Goal: Book appointment/travel/reservation

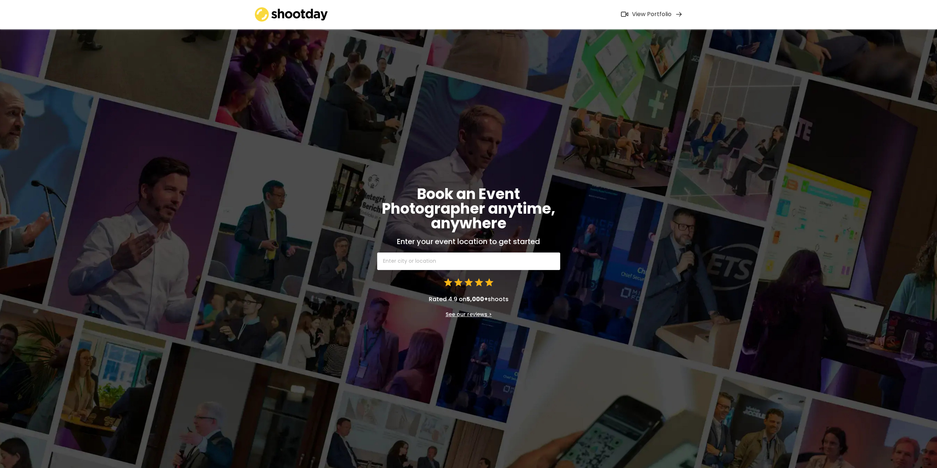
click at [637, 14] on div "View Portfolio" at bounding box center [652, 15] width 40 height 8
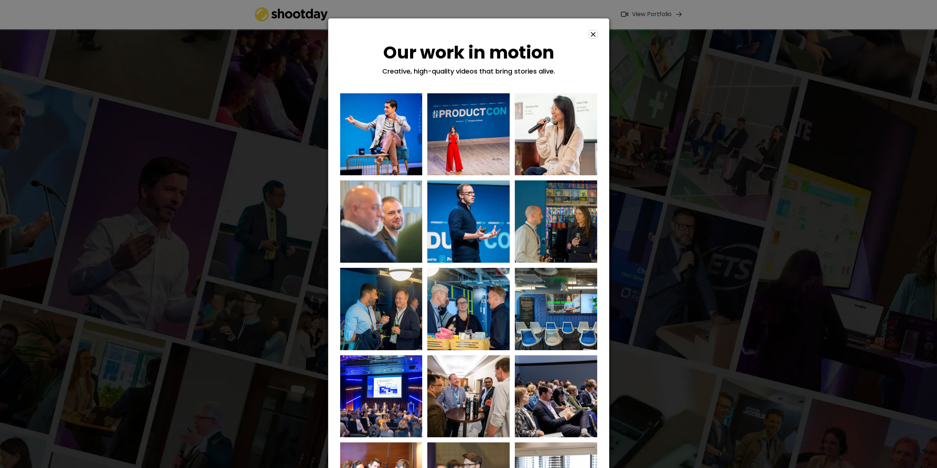
click at [592, 34] on icon at bounding box center [593, 34] width 8 height 8
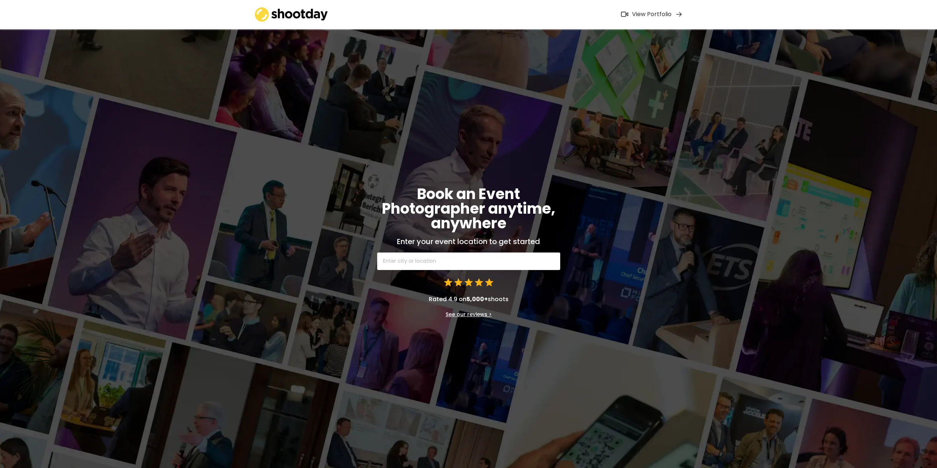
click at [412, 263] on input "text" at bounding box center [468, 262] width 183 height 18
type input "[GEOGRAPHIC_DATA]"
type input "[GEOGRAPHIC_DATA] - [GEOGRAPHIC_DATA]"
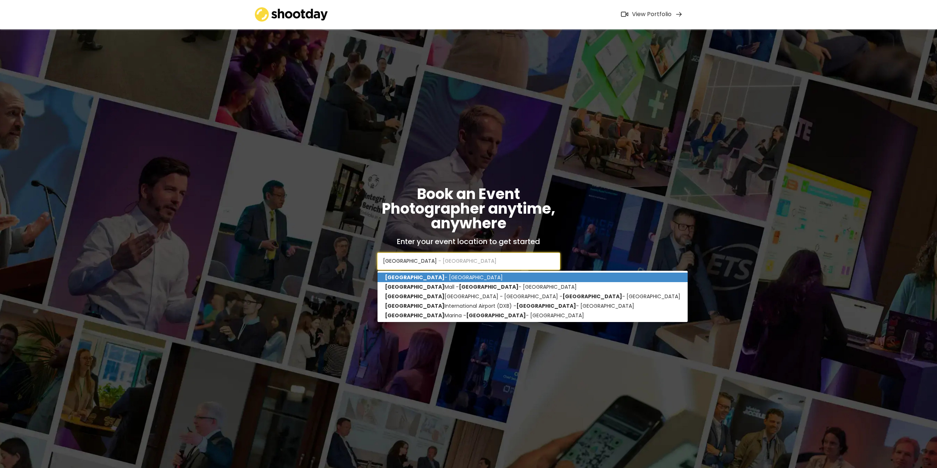
click at [425, 277] on p "[GEOGRAPHIC_DATA] - [GEOGRAPHIC_DATA]" at bounding box center [532, 278] width 310 height 10
type input "[GEOGRAPHIC_DATA] - [GEOGRAPHIC_DATA]"
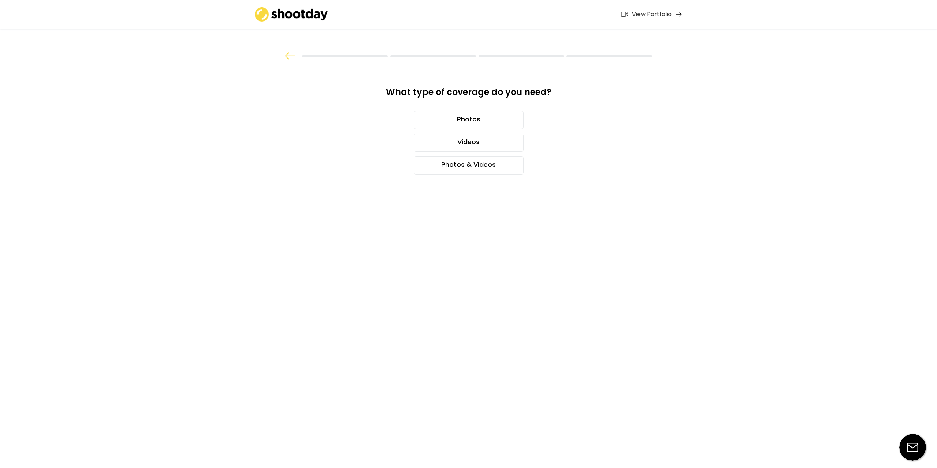
click at [907, 444] on img at bounding box center [912, 447] width 27 height 27
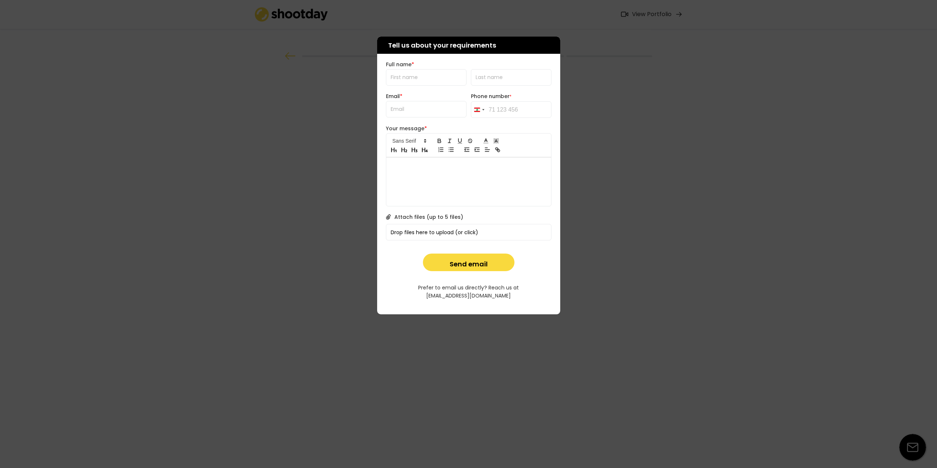
click at [697, 427] on div at bounding box center [468, 234] width 937 height 468
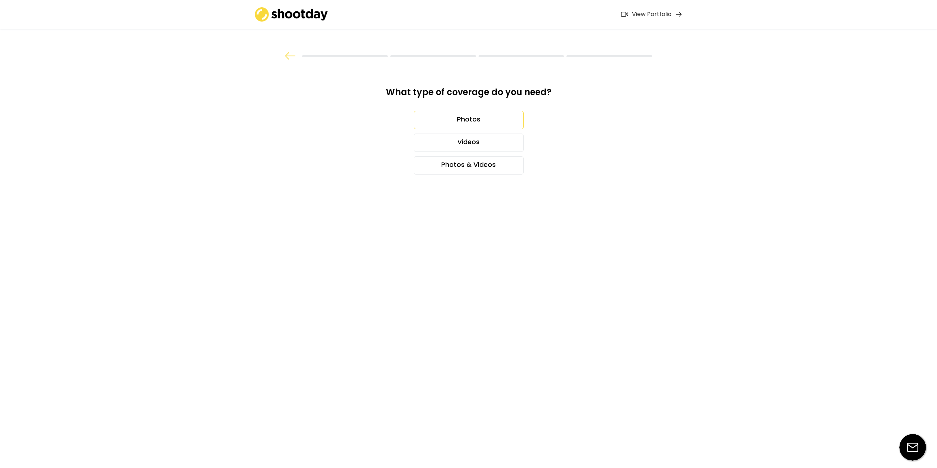
click at [463, 122] on div "Photos" at bounding box center [469, 120] width 110 height 18
click at [460, 139] on div "3 hours" at bounding box center [469, 143] width 110 height 18
click at [452, 189] on div "30" at bounding box center [455, 189] width 12 height 12
